Goal: Task Accomplishment & Management: Complete application form

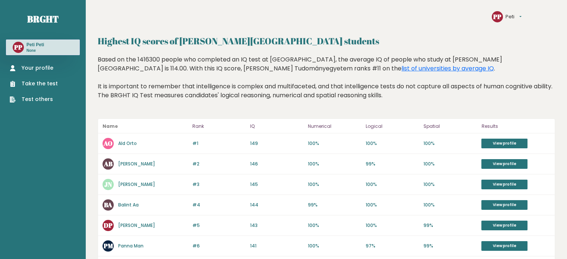
click at [49, 69] on link "Your profile" at bounding box center [34, 68] width 48 height 8
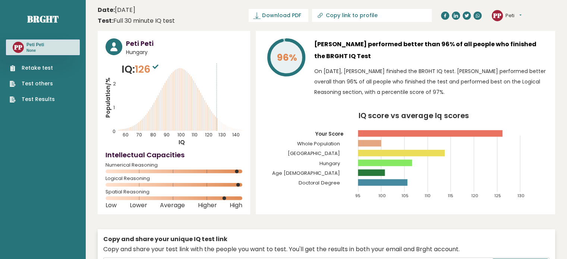
click at [35, 69] on link "Retake test" at bounding box center [32, 68] width 45 height 8
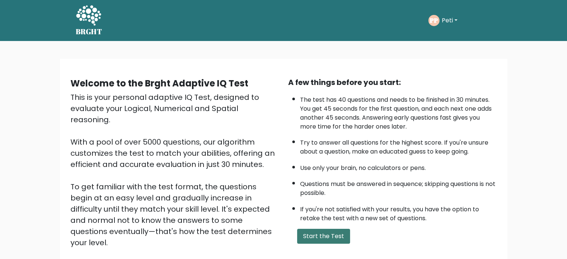
click at [311, 234] on button "Start the Test" at bounding box center [323, 236] width 53 height 15
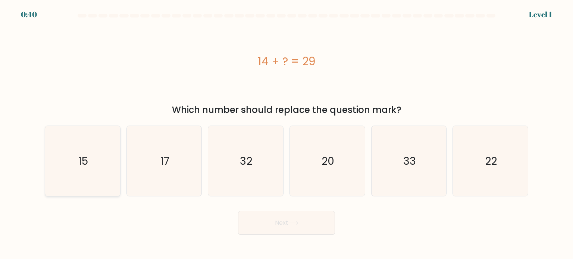
click at [92, 160] on icon "15" at bounding box center [82, 161] width 70 height 70
click at [286, 133] on input "a. 15" at bounding box center [286, 132] width 0 height 4
radio input "true"
click at [259, 217] on button "Next" at bounding box center [286, 223] width 97 height 24
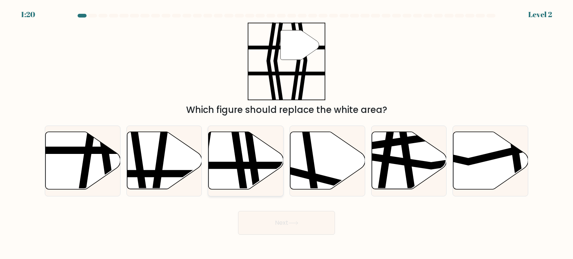
click at [244, 180] on icon at bounding box center [238, 192] width 11 height 151
click at [286, 133] on input "c." at bounding box center [286, 132] width 0 height 4
radio input "true"
click at [255, 231] on button "Next" at bounding box center [286, 223] width 97 height 24
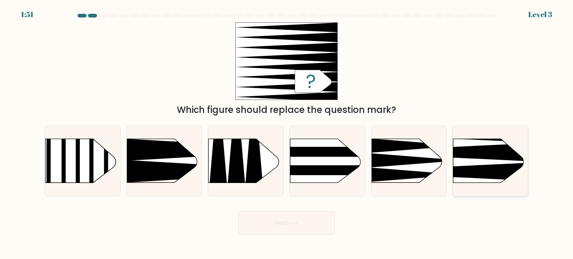
click at [488, 173] on icon at bounding box center [437, 172] width 195 height 19
click at [287, 133] on input "f." at bounding box center [286, 132] width 0 height 4
radio input "true"
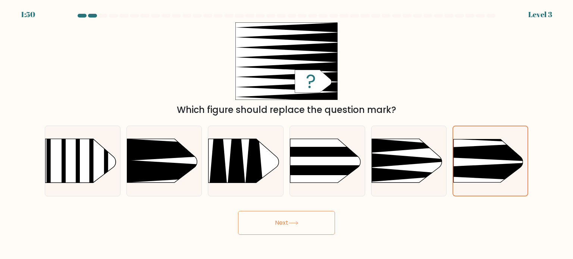
click at [323, 212] on button "Next" at bounding box center [286, 223] width 97 height 24
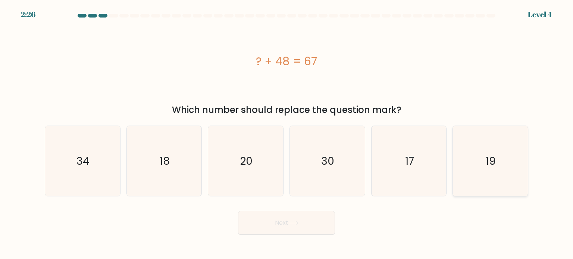
click at [467, 155] on icon "19" at bounding box center [490, 161] width 70 height 70
click at [287, 133] on input "f. 19" at bounding box center [286, 132] width 0 height 4
radio input "true"
click at [316, 214] on button "Next" at bounding box center [286, 223] width 97 height 24
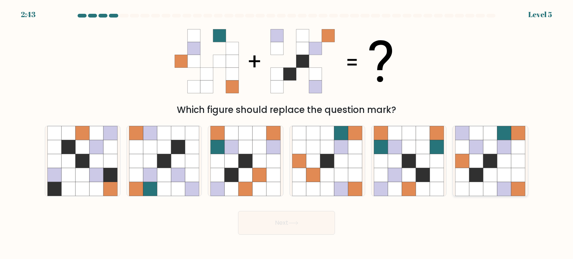
click at [483, 164] on icon at bounding box center [490, 161] width 14 height 14
click at [287, 133] on input "f." at bounding box center [286, 132] width 0 height 4
radio input "true"
click at [298, 225] on button "Next" at bounding box center [286, 223] width 97 height 24
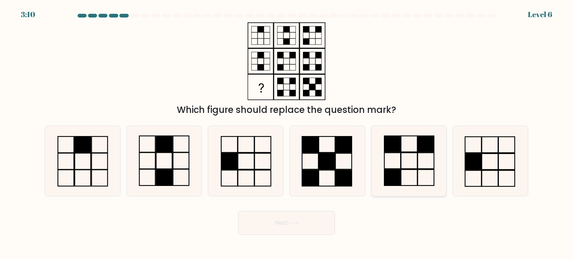
click at [412, 157] on icon at bounding box center [409, 161] width 70 height 70
click at [287, 133] on input "e." at bounding box center [286, 132] width 0 height 4
radio input "true"
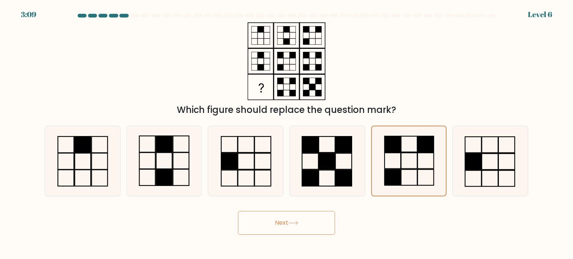
click at [312, 223] on button "Next" at bounding box center [286, 223] width 97 height 24
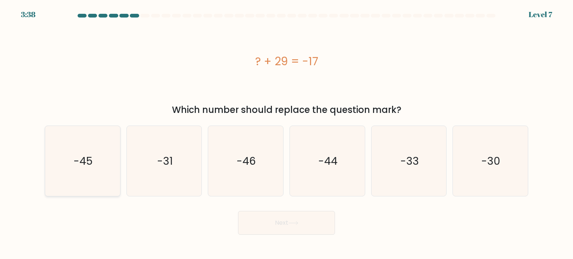
click at [76, 182] on icon "-45" at bounding box center [82, 161] width 70 height 70
click at [286, 133] on input "a. -45" at bounding box center [286, 132] width 0 height 4
radio input "true"
click at [258, 221] on button "Next" at bounding box center [286, 223] width 97 height 24
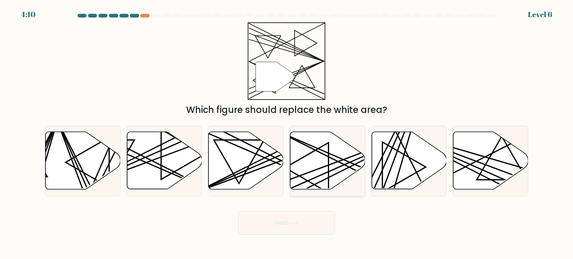
click at [331, 163] on icon at bounding box center [327, 160] width 75 height 57
click at [287, 133] on input "d." at bounding box center [286, 132] width 0 height 4
radio input "true"
click at [311, 226] on button "Next" at bounding box center [286, 223] width 97 height 24
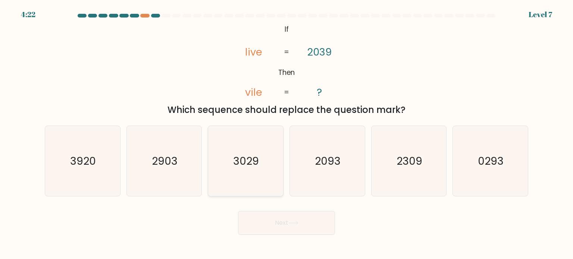
click at [248, 177] on icon "3029" at bounding box center [245, 161] width 70 height 70
click at [286, 133] on input "c. 3029" at bounding box center [286, 132] width 0 height 4
radio input "true"
click at [259, 215] on button "Next" at bounding box center [286, 223] width 97 height 24
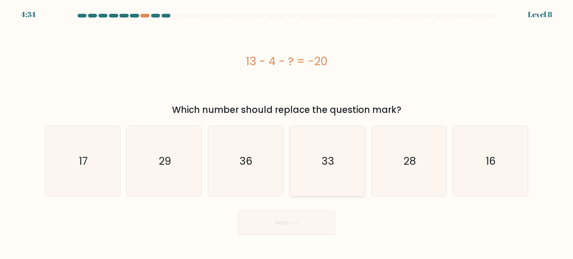
click at [321, 178] on icon "33" at bounding box center [327, 161] width 70 height 70
click at [287, 133] on input "d. 33" at bounding box center [286, 132] width 0 height 4
radio input "true"
click at [309, 221] on button "Next" at bounding box center [286, 223] width 97 height 24
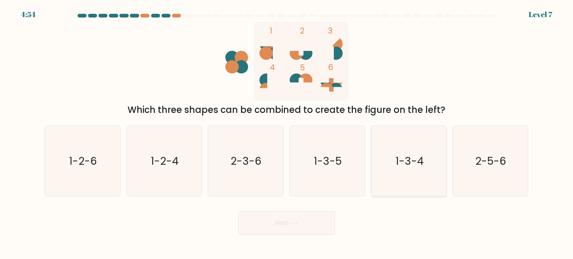
click at [389, 165] on icon "1-3-4" at bounding box center [409, 161] width 70 height 70
click at [287, 133] on input "e. 1-3-4" at bounding box center [286, 132] width 0 height 4
radio input "true"
click at [299, 216] on button "Next" at bounding box center [286, 223] width 97 height 24
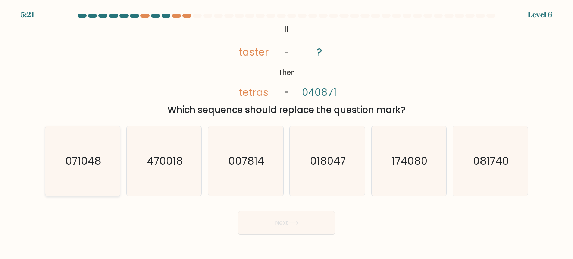
click at [82, 186] on icon "071048" at bounding box center [82, 161] width 70 height 70
click at [286, 133] on input "a. 071048" at bounding box center [286, 132] width 0 height 4
radio input "true"
click at [255, 229] on button "Next" at bounding box center [286, 223] width 97 height 24
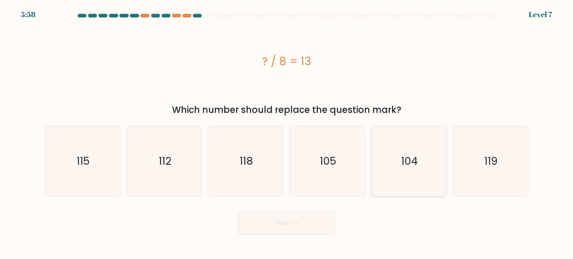
click at [409, 167] on text "104" at bounding box center [409, 160] width 17 height 15
click at [287, 133] on input "e. 104" at bounding box center [286, 132] width 0 height 4
radio input "true"
click at [302, 216] on button "Next" at bounding box center [286, 223] width 97 height 24
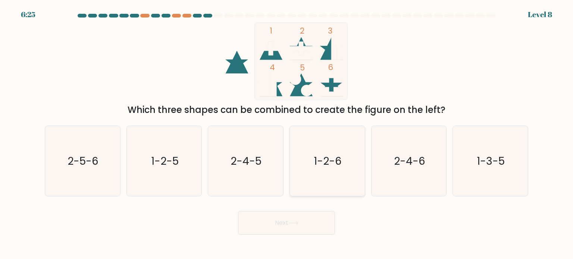
click at [328, 182] on icon "1-2-6" at bounding box center [327, 161] width 70 height 70
click at [287, 133] on input "d. 1-2-6" at bounding box center [286, 132] width 0 height 4
radio input "true"
click at [305, 219] on button "Next" at bounding box center [286, 223] width 97 height 24
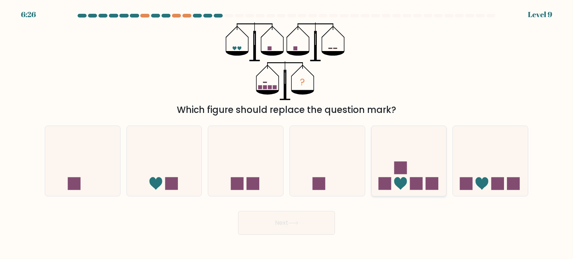
click at [422, 190] on rect at bounding box center [416, 183] width 13 height 13
click at [287, 133] on input "e." at bounding box center [286, 132] width 0 height 4
radio input "true"
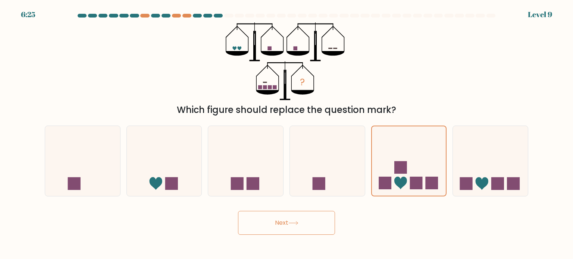
click at [294, 226] on button "Next" at bounding box center [286, 223] width 97 height 24
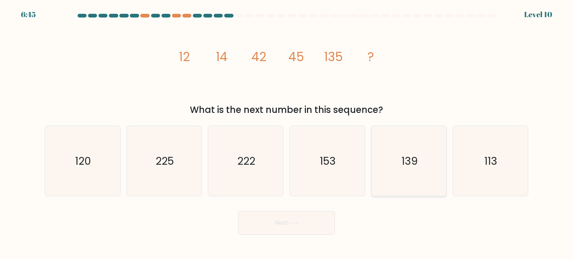
click at [406, 182] on icon "139" at bounding box center [409, 161] width 70 height 70
click at [287, 133] on input "e. 139" at bounding box center [286, 132] width 0 height 4
radio input "true"
click at [310, 223] on button "Next" at bounding box center [286, 223] width 97 height 24
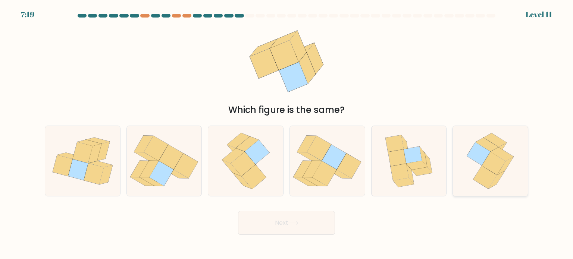
click at [491, 169] on icon at bounding box center [493, 163] width 23 height 23
click at [287, 133] on input "f." at bounding box center [286, 132] width 0 height 4
radio input "true"
click at [287, 227] on button "Next" at bounding box center [286, 223] width 97 height 24
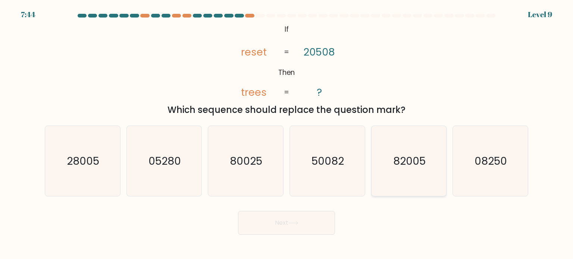
click at [398, 152] on icon "82005" at bounding box center [409, 161] width 70 height 70
click at [287, 133] on input "e. 82005" at bounding box center [286, 132] width 0 height 4
radio input "true"
click at [311, 223] on button "Next" at bounding box center [286, 223] width 97 height 24
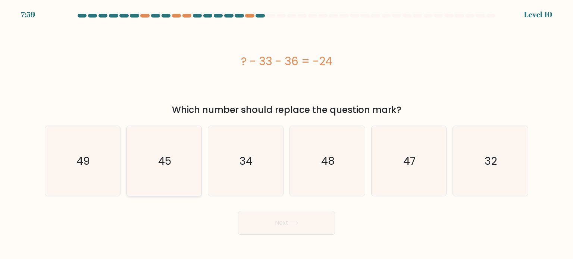
click at [170, 170] on icon "45" at bounding box center [164, 161] width 70 height 70
click at [286, 133] on input "b. 45" at bounding box center [286, 132] width 0 height 4
radio input "true"
click at [270, 219] on button "Next" at bounding box center [286, 223] width 97 height 24
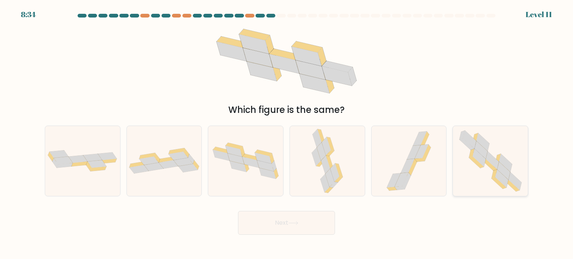
click at [498, 169] on icon at bounding box center [503, 171] width 13 height 18
click at [287, 133] on input "f." at bounding box center [286, 132] width 0 height 4
radio input "true"
click at [314, 225] on button "Next" at bounding box center [286, 223] width 97 height 24
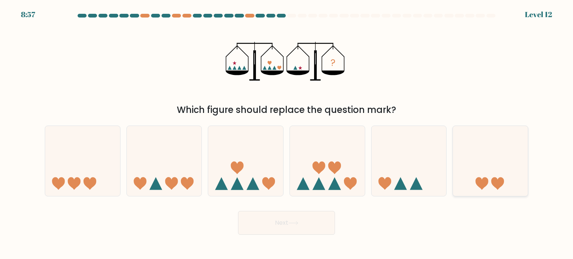
click at [500, 176] on icon at bounding box center [490, 161] width 75 height 62
click at [287, 133] on input "f." at bounding box center [286, 132] width 0 height 4
radio input "true"
click at [318, 215] on button "Next" at bounding box center [286, 223] width 97 height 24
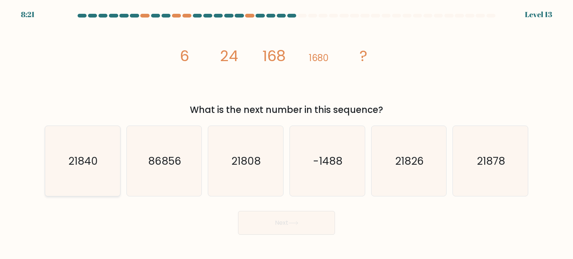
click at [76, 177] on icon "21840" at bounding box center [82, 161] width 70 height 70
click at [286, 133] on input "a. 21840" at bounding box center [286, 132] width 0 height 4
radio input "true"
click at [258, 229] on button "Next" at bounding box center [286, 223] width 97 height 24
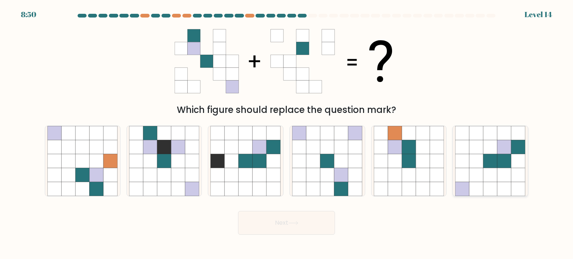
click at [476, 168] on icon at bounding box center [476, 175] width 14 height 14
click at [287, 133] on input "f." at bounding box center [286, 132] width 0 height 4
radio input "true"
click at [298, 221] on button "Next" at bounding box center [286, 223] width 97 height 24
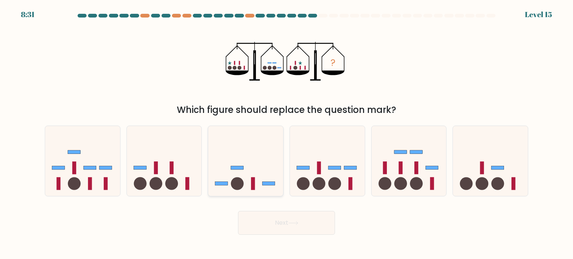
click at [262, 175] on icon at bounding box center [245, 161] width 75 height 62
click at [286, 133] on input "c." at bounding box center [286, 132] width 0 height 4
radio input "true"
click at [266, 214] on button "Next" at bounding box center [286, 223] width 97 height 24
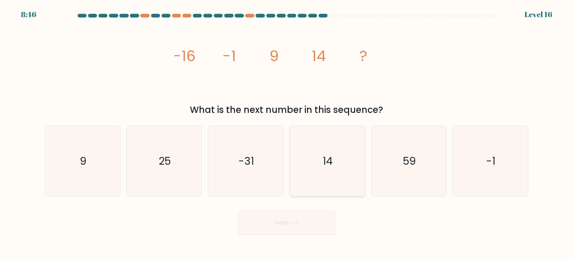
click at [318, 172] on icon "14" at bounding box center [327, 161] width 70 height 70
click at [287, 133] on input "d. 14" at bounding box center [286, 132] width 0 height 4
radio input "true"
click at [289, 228] on button "Next" at bounding box center [286, 223] width 97 height 24
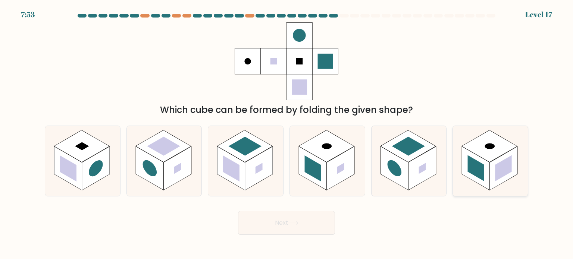
click at [463, 166] on rect at bounding box center [476, 168] width 28 height 44
click at [287, 133] on input "f." at bounding box center [286, 132] width 0 height 4
radio input "true"
click at [327, 221] on button "Next" at bounding box center [286, 223] width 97 height 24
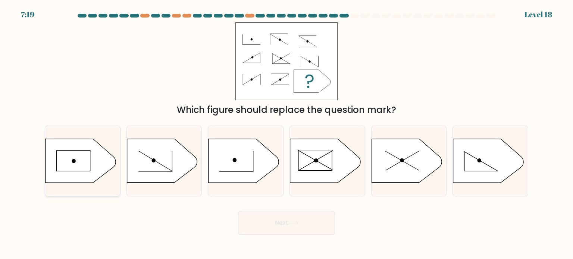
click at [57, 154] on line at bounding box center [57, 161] width 0 height 21
click at [286, 133] on input "a." at bounding box center [286, 132] width 0 height 4
radio input "true"
click at [256, 225] on button "Next" at bounding box center [286, 223] width 97 height 24
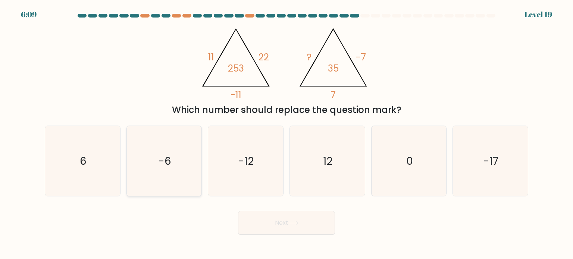
click at [180, 171] on icon "-6" at bounding box center [164, 161] width 70 height 70
click at [286, 133] on input "b. -6" at bounding box center [286, 132] width 0 height 4
radio input "true"
click at [269, 216] on button "Next" at bounding box center [286, 223] width 97 height 24
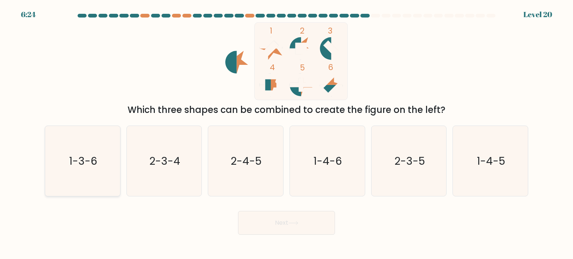
click at [83, 171] on icon "1-3-6" at bounding box center [82, 161] width 70 height 70
click at [286, 133] on input "a. 1-3-6" at bounding box center [286, 132] width 0 height 4
radio input "true"
click at [266, 220] on button "Next" at bounding box center [286, 223] width 97 height 24
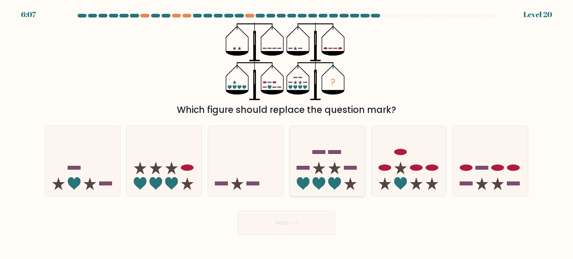
click at [344, 158] on icon at bounding box center [327, 161] width 75 height 62
click at [287, 133] on input "d." at bounding box center [286, 132] width 0 height 4
radio input "true"
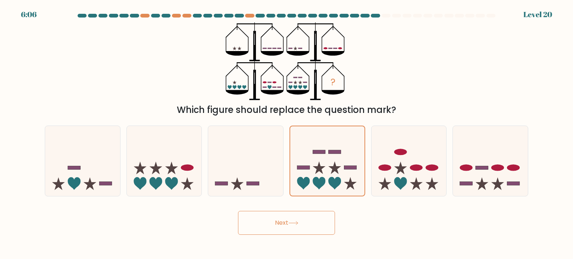
click at [294, 229] on button "Next" at bounding box center [286, 223] width 97 height 24
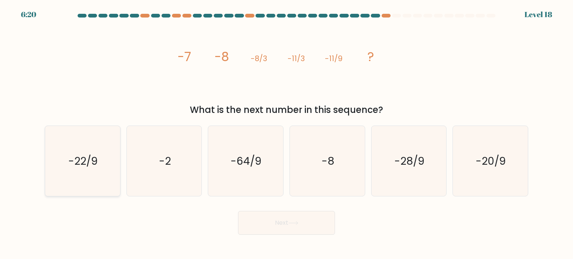
click at [99, 173] on icon "-22/9" at bounding box center [82, 161] width 70 height 70
click at [286, 133] on input "a. -22/9" at bounding box center [286, 132] width 0 height 4
radio input "true"
click at [263, 217] on button "Next" at bounding box center [286, 223] width 97 height 24
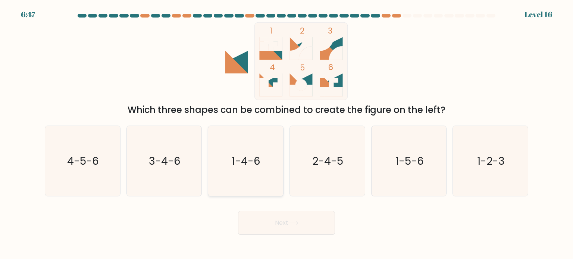
click at [216, 187] on icon "1-4-6" at bounding box center [245, 161] width 70 height 70
click at [286, 133] on input "c. 1-4-6" at bounding box center [286, 132] width 0 height 4
radio input "true"
click at [262, 226] on button "Next" at bounding box center [286, 223] width 97 height 24
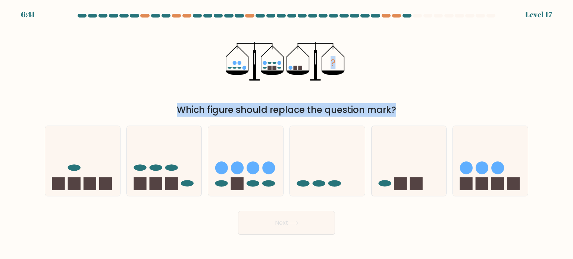
drag, startPoint x: 359, startPoint y: 220, endPoint x: 17, endPoint y: 59, distance: 377.6
click at [17, 59] on form at bounding box center [286, 124] width 573 height 221
click at [18, 125] on form at bounding box center [286, 124] width 573 height 221
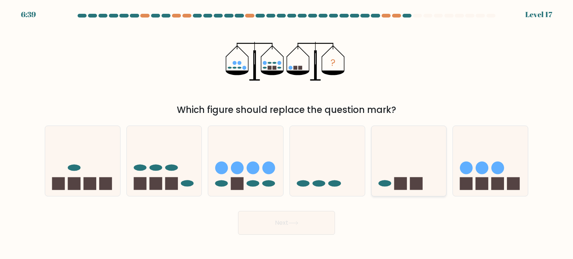
click at [400, 180] on rect at bounding box center [400, 183] width 13 height 13
click at [287, 133] on input "e." at bounding box center [286, 132] width 0 height 4
radio input "true"
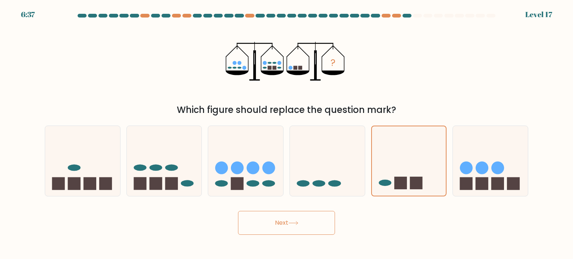
click at [316, 214] on button "Next" at bounding box center [286, 223] width 97 height 24
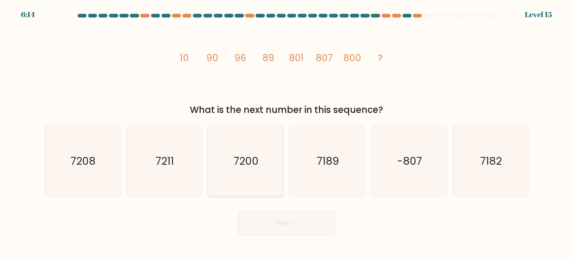
click at [231, 169] on icon "7200" at bounding box center [245, 161] width 70 height 70
click at [286, 133] on input "c. 7200" at bounding box center [286, 132] width 0 height 4
radio input "true"
click at [268, 232] on button "Next" at bounding box center [286, 223] width 97 height 24
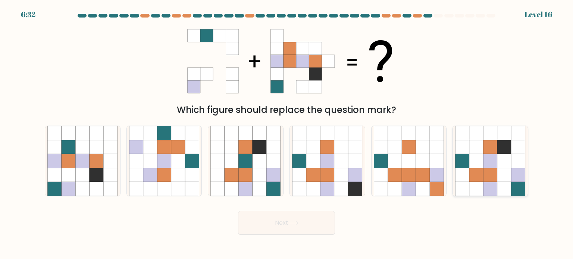
click at [496, 177] on icon at bounding box center [490, 175] width 14 height 14
click at [287, 133] on input "f." at bounding box center [286, 132] width 0 height 4
radio input "true"
click at [306, 225] on button "Next" at bounding box center [286, 223] width 97 height 24
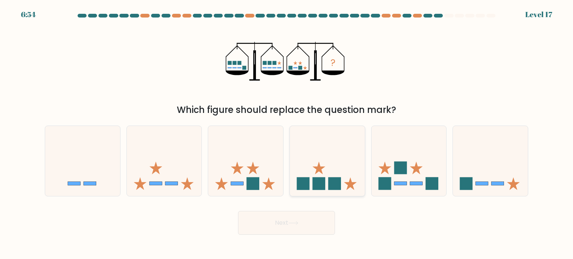
click at [303, 181] on rect at bounding box center [302, 183] width 13 height 13
click at [287, 133] on input "d." at bounding box center [286, 132] width 0 height 4
radio input "true"
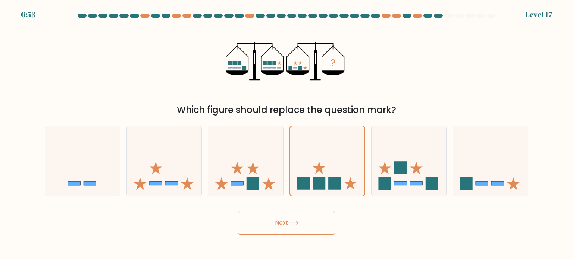
click at [279, 221] on button "Next" at bounding box center [286, 223] width 97 height 24
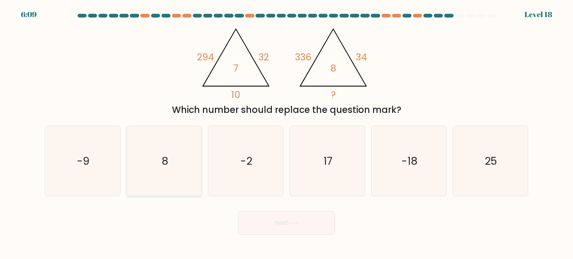
click at [160, 166] on icon "8" at bounding box center [164, 161] width 70 height 70
click at [286, 133] on input "b. 8" at bounding box center [286, 132] width 0 height 4
radio input "true"
click at [260, 220] on button "Next" at bounding box center [286, 223] width 97 height 24
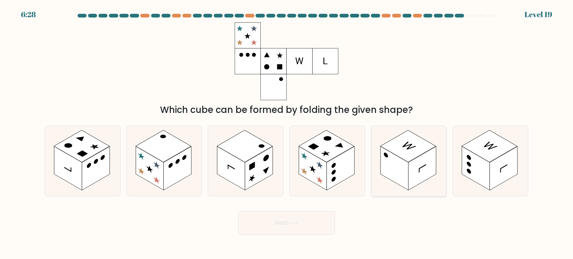
click at [406, 177] on rect at bounding box center [394, 168] width 28 height 44
click at [287, 133] on input "e." at bounding box center [286, 132] width 0 height 4
radio input "true"
click at [303, 223] on button "Next" at bounding box center [286, 223] width 97 height 24
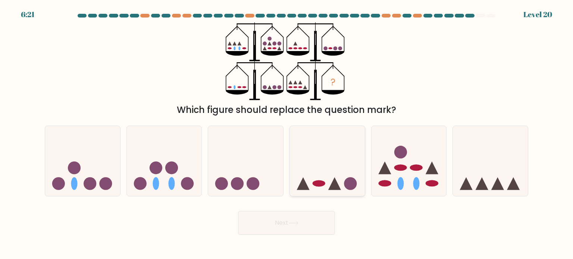
click at [316, 189] on icon at bounding box center [327, 161] width 75 height 62
click at [287, 133] on input "d." at bounding box center [286, 132] width 0 height 4
radio input "true"
click at [306, 217] on button "Next" at bounding box center [286, 223] width 97 height 24
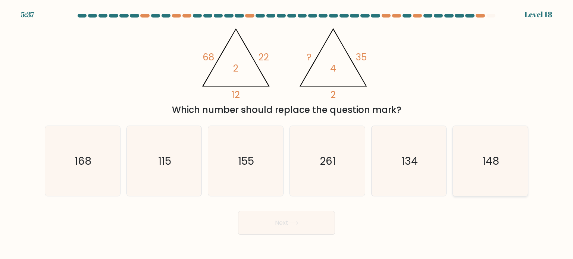
click at [483, 164] on text "148" at bounding box center [490, 160] width 17 height 15
click at [287, 133] on input "f. 148" at bounding box center [286, 132] width 0 height 4
radio input "true"
click at [309, 224] on button "Next" at bounding box center [286, 223] width 97 height 24
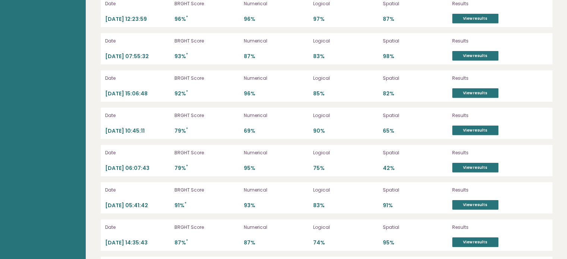
scroll to position [2040, 0]
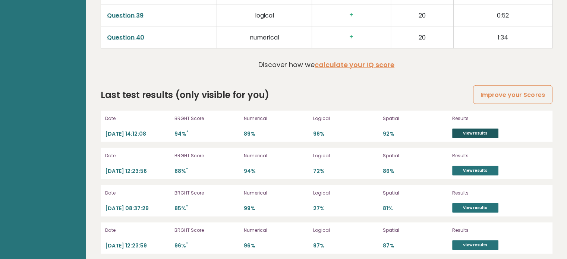
click at [484, 129] on link "View results" at bounding box center [475, 134] width 46 height 10
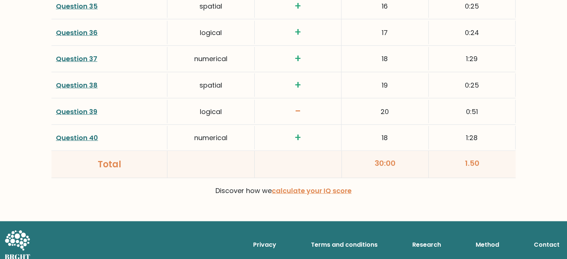
scroll to position [1985, 0]
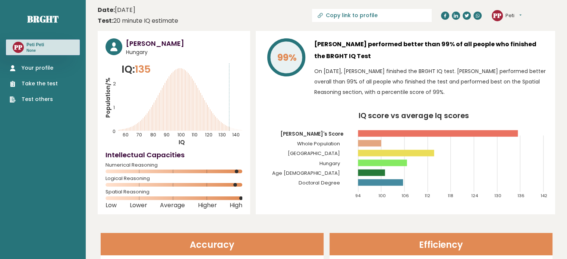
click at [39, 67] on link "Your profile" at bounding box center [34, 68] width 48 height 8
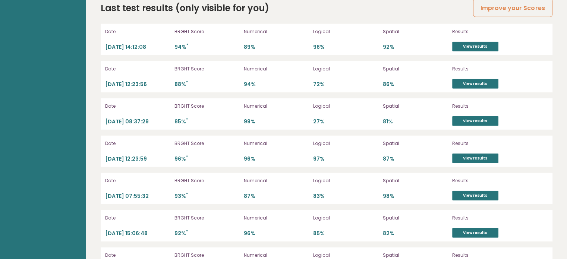
scroll to position [2147, 0]
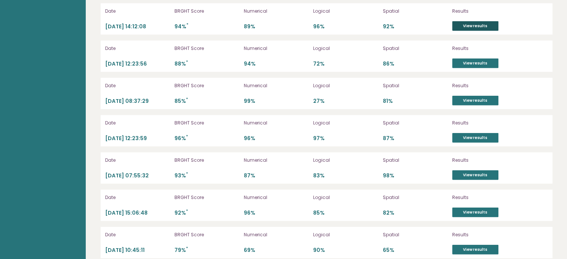
click at [465, 21] on link "View results" at bounding box center [475, 26] width 46 height 10
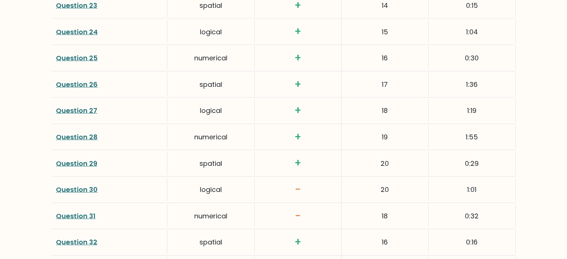
scroll to position [1670, 0]
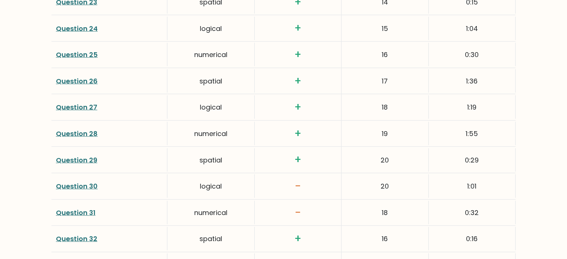
click at [63, 104] on link "Question 27" at bounding box center [76, 107] width 41 height 9
click at [65, 131] on link "Question 28" at bounding box center [77, 133] width 42 height 9
click at [68, 157] on link "Question 29" at bounding box center [76, 159] width 41 height 9
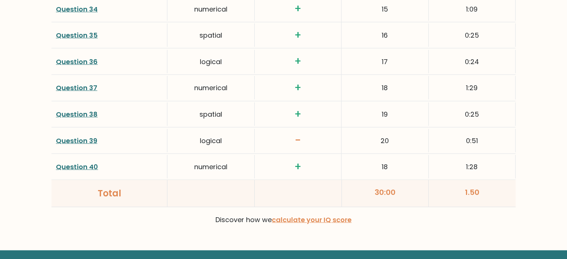
scroll to position [1954, 0]
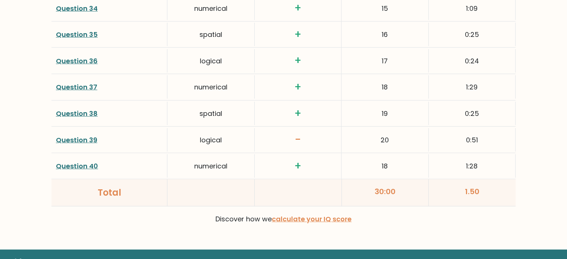
click at [69, 110] on link "Question 38" at bounding box center [77, 113] width 42 height 9
click at [67, 163] on link "Question 40" at bounding box center [77, 165] width 42 height 9
click at [81, 83] on link "Question 37" at bounding box center [76, 86] width 41 height 9
click at [84, 82] on link "Question 37" at bounding box center [76, 86] width 41 height 9
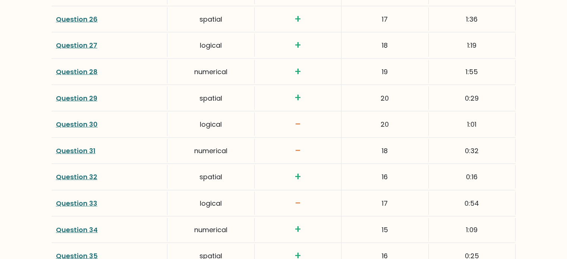
scroll to position [1730, 0]
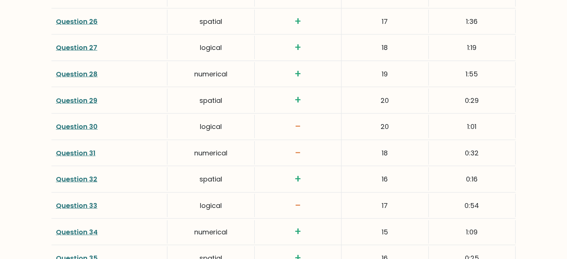
click at [73, 98] on link "Question 29" at bounding box center [76, 100] width 41 height 9
click at [73, 73] on link "Question 28" at bounding box center [77, 73] width 42 height 9
click at [75, 48] on link "Question 27" at bounding box center [76, 47] width 41 height 9
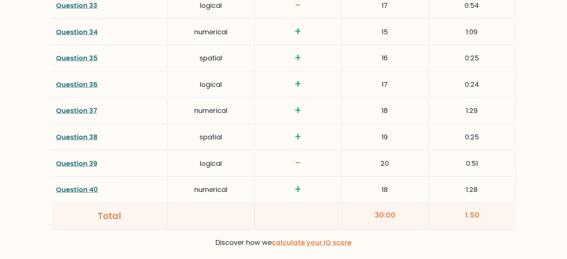
scroll to position [1954, 0]
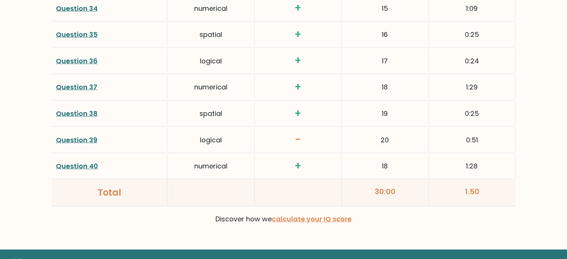
click at [70, 112] on link "Question 38" at bounding box center [77, 113] width 42 height 9
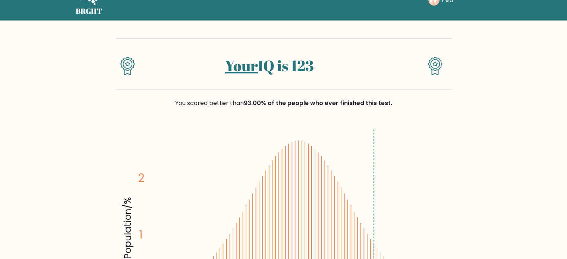
scroll to position [0, 0]
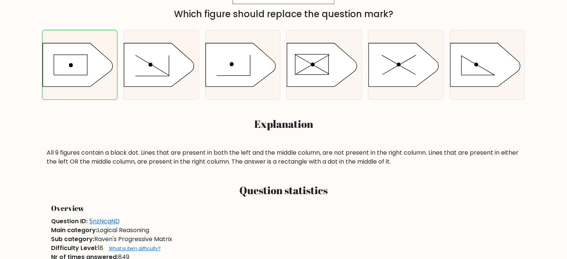
scroll to position [209, 0]
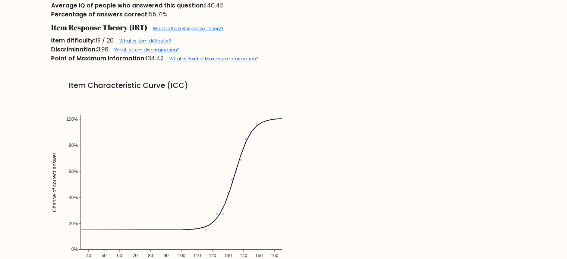
scroll to position [403, 0]
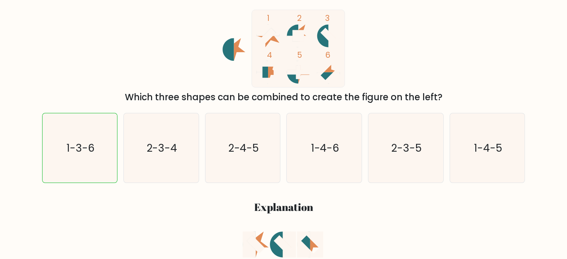
scroll to position [89, 0]
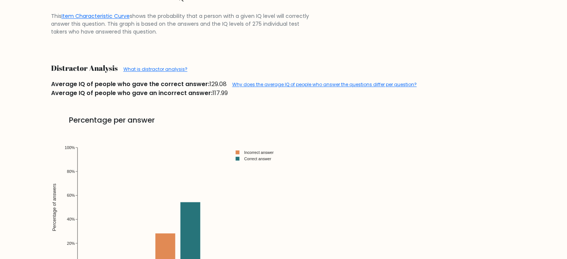
scroll to position [805, 0]
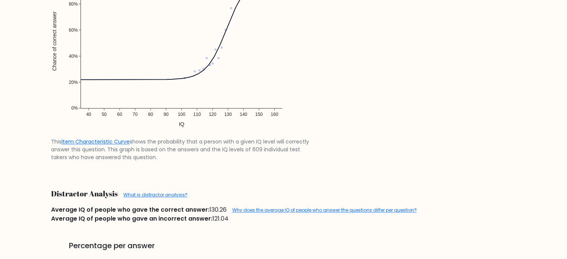
scroll to position [641, 0]
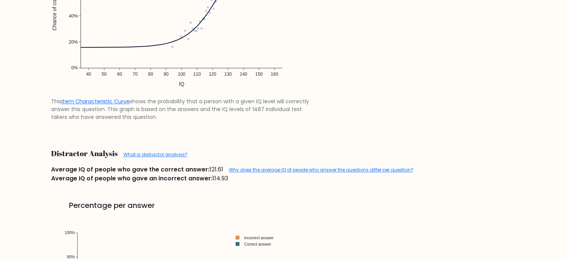
scroll to position [671, 0]
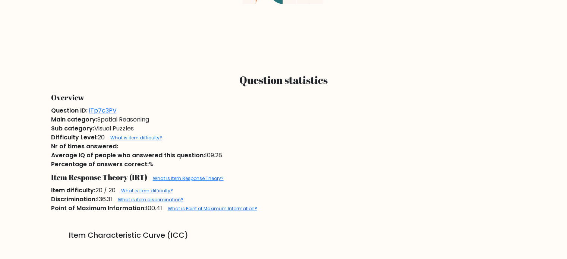
scroll to position [403, 0]
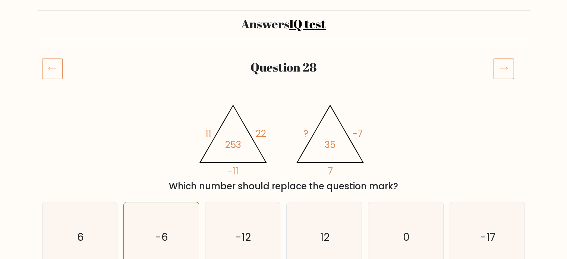
scroll to position [45, 0]
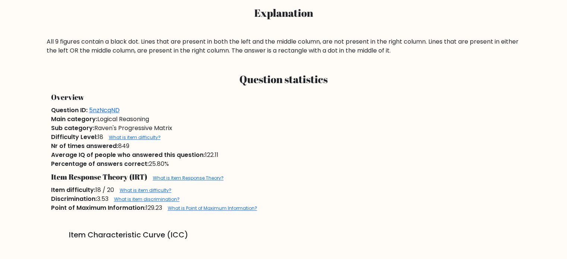
scroll to position [328, 0]
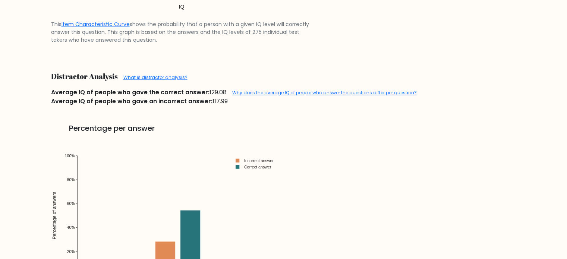
scroll to position [805, 0]
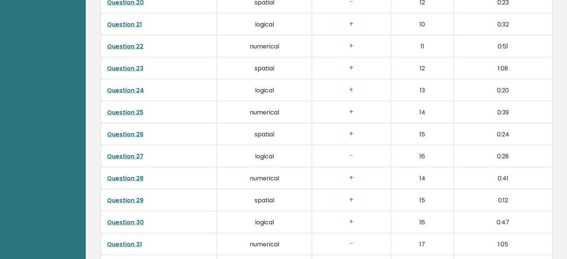
scroll to position [1605, 0]
